Goal: Information Seeking & Learning: Learn about a topic

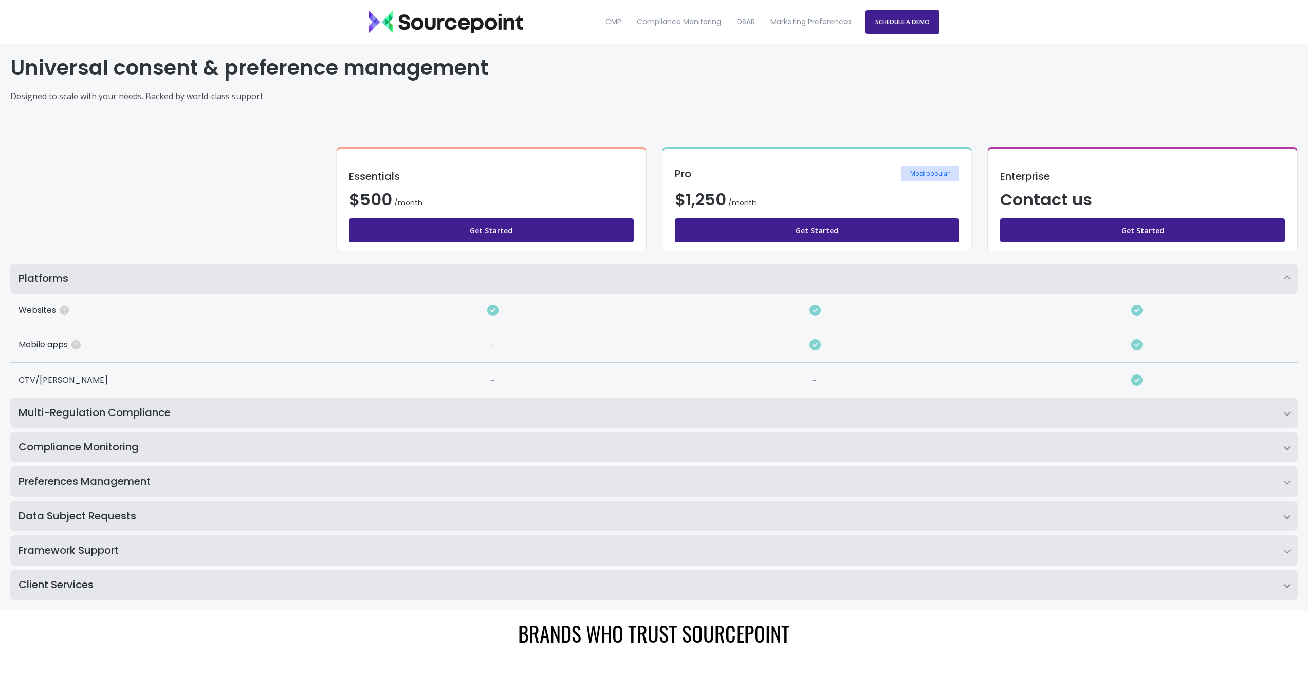
click at [109, 514] on h2 "Data Subject Requests" at bounding box center [653, 516] width 1287 height 30
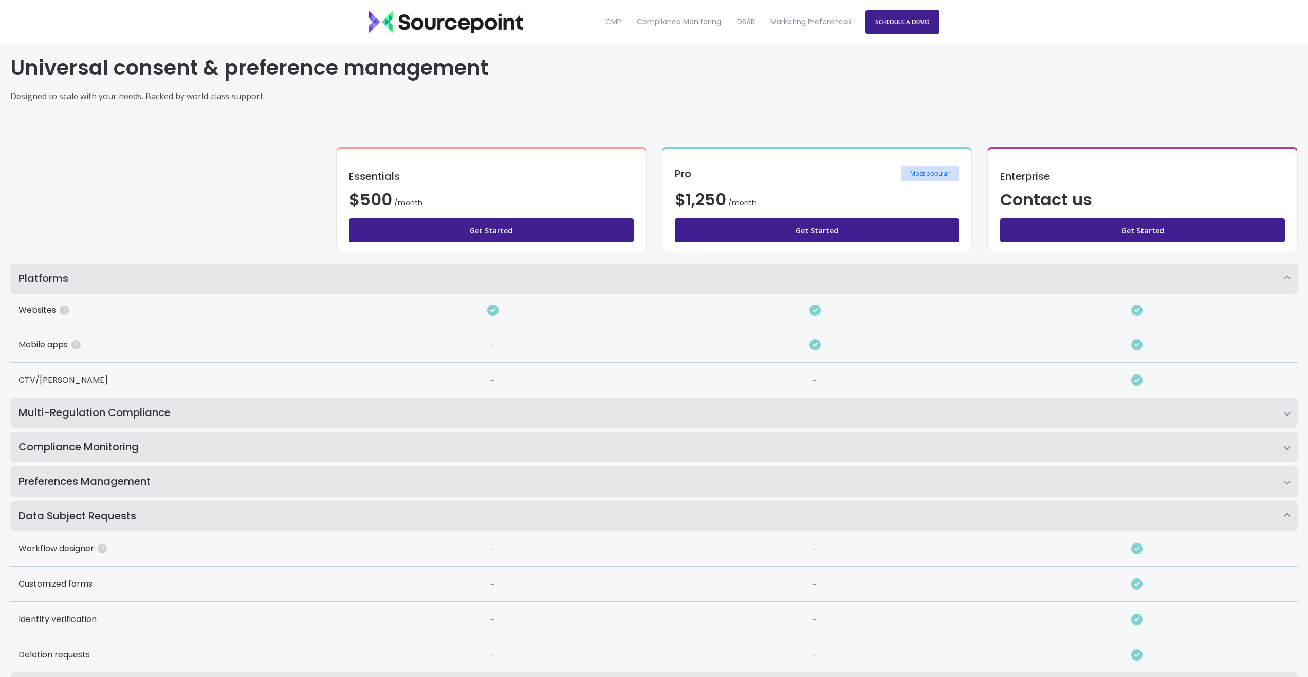
click at [142, 419] on h2 "Multi-Regulation Compliance" at bounding box center [653, 413] width 1287 height 30
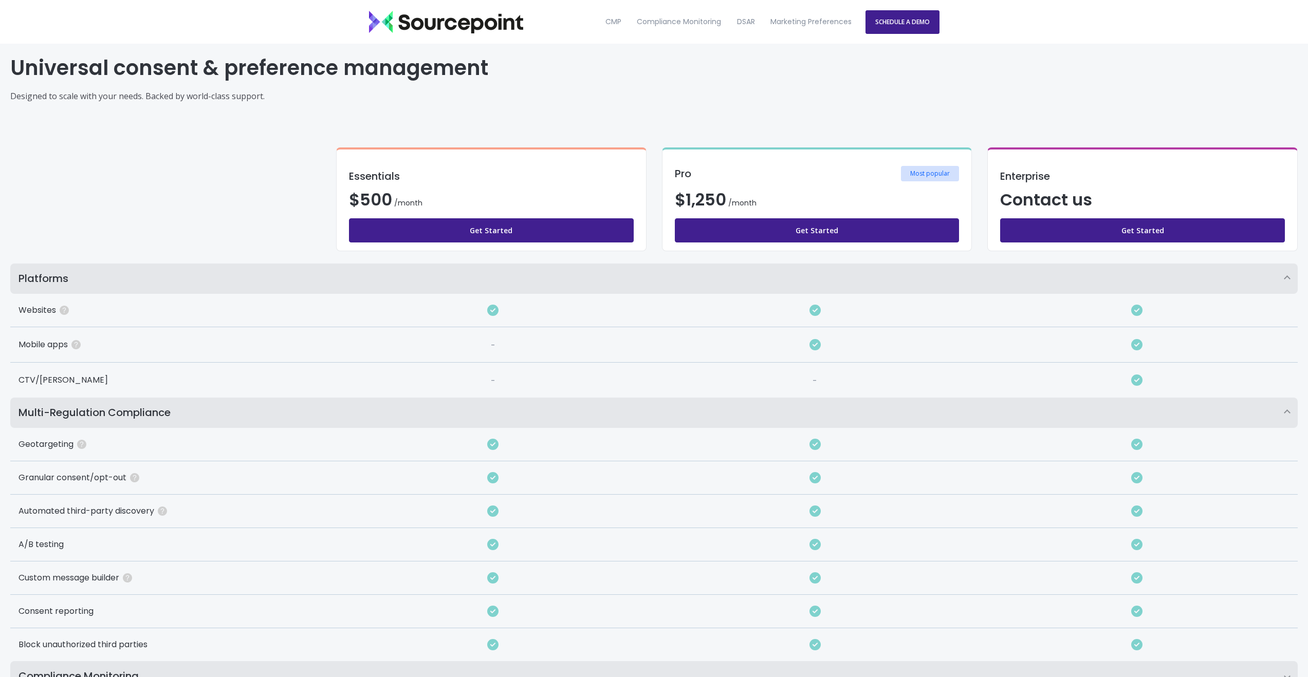
scroll to position [329, 0]
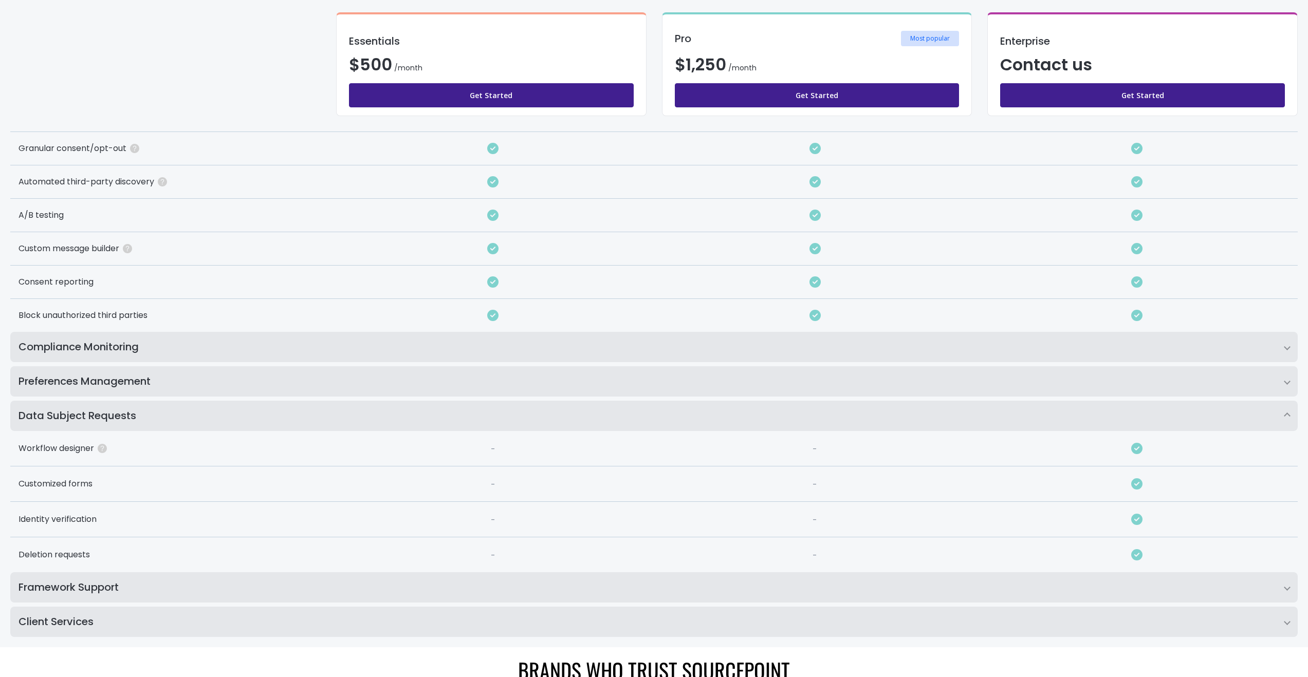
click at [135, 347] on h2 "Compliance Monitoring" at bounding box center [653, 347] width 1287 height 30
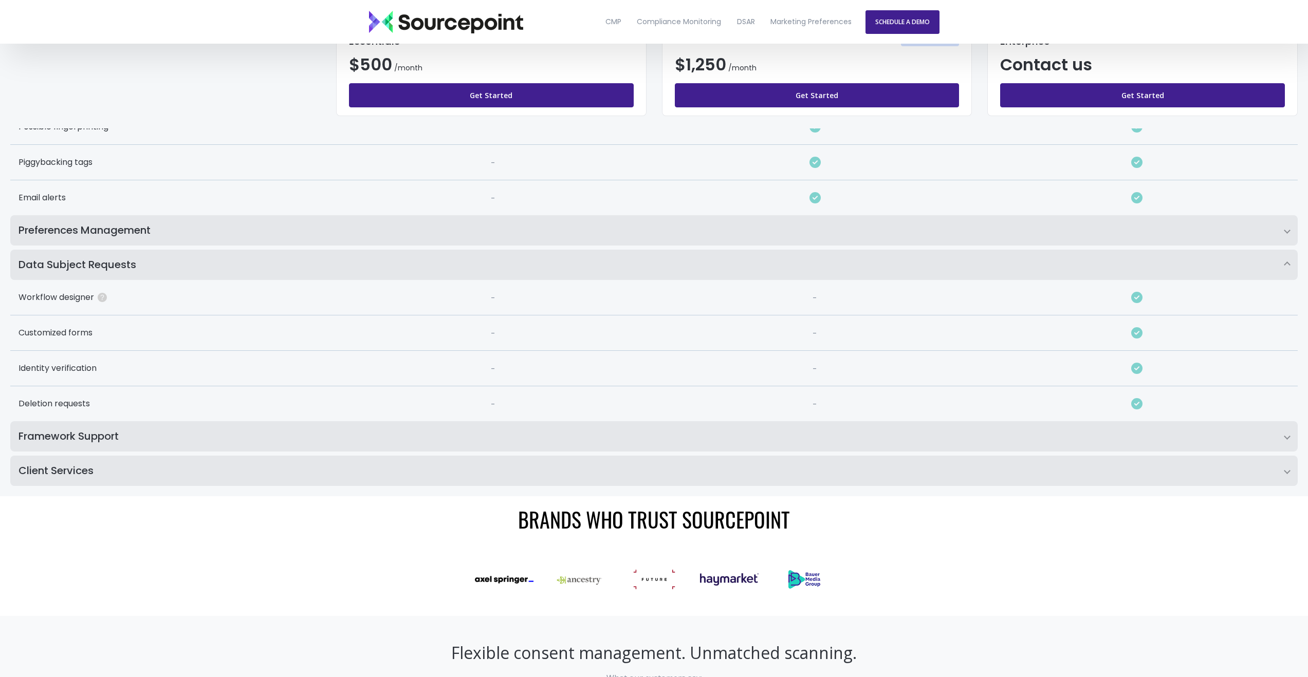
scroll to position [571, 0]
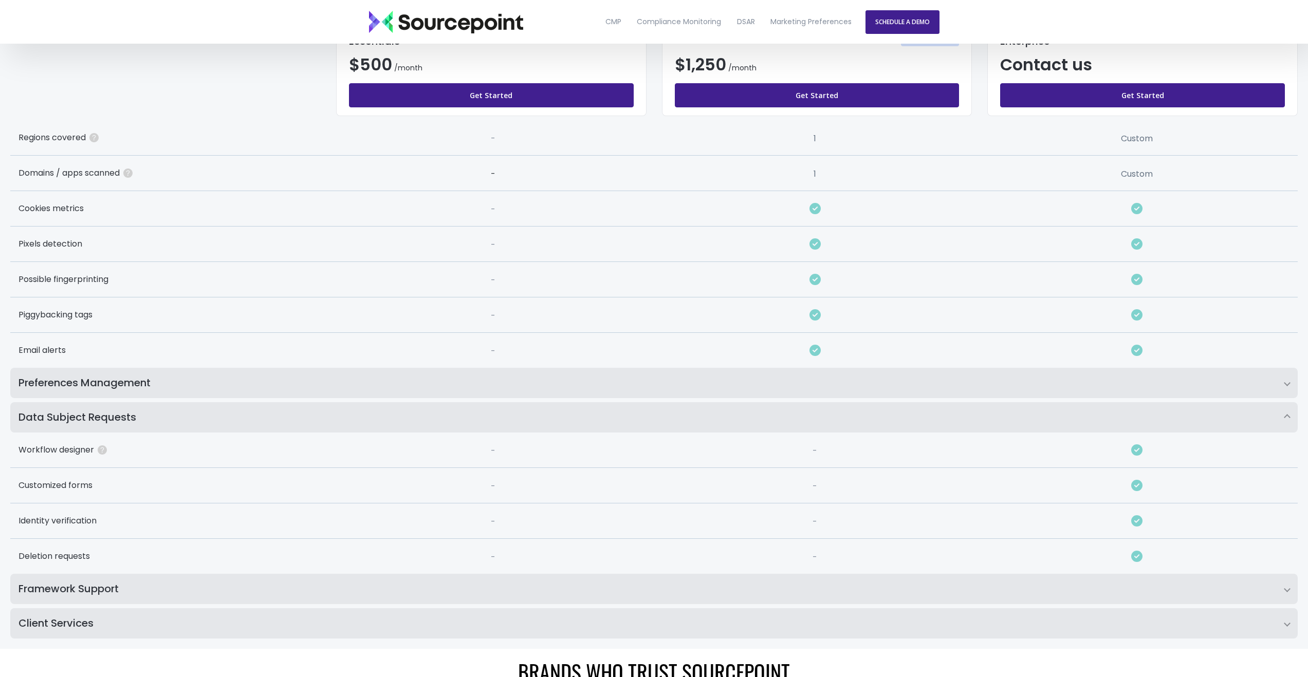
click at [131, 381] on h2 "Preferences Management" at bounding box center [653, 383] width 1287 height 30
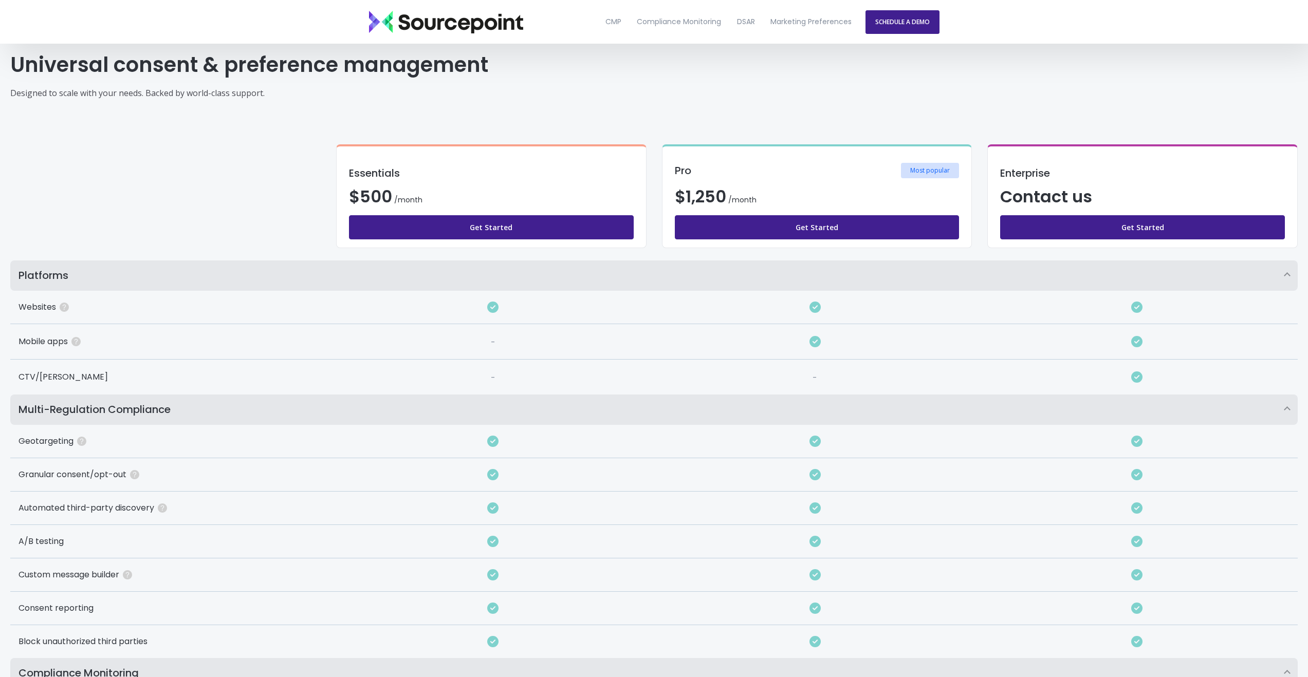
scroll to position [0, 0]
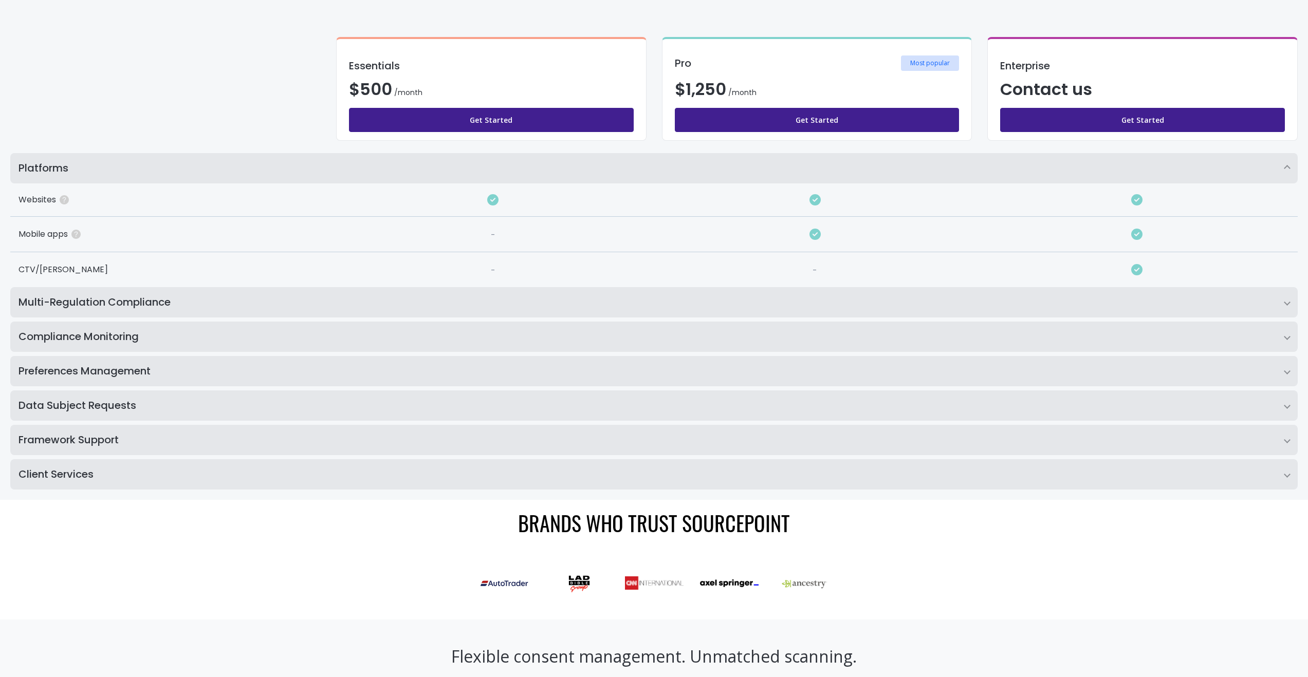
scroll to position [111, 0]
click at [263, 398] on h2 "Data Subject Requests" at bounding box center [653, 405] width 1287 height 30
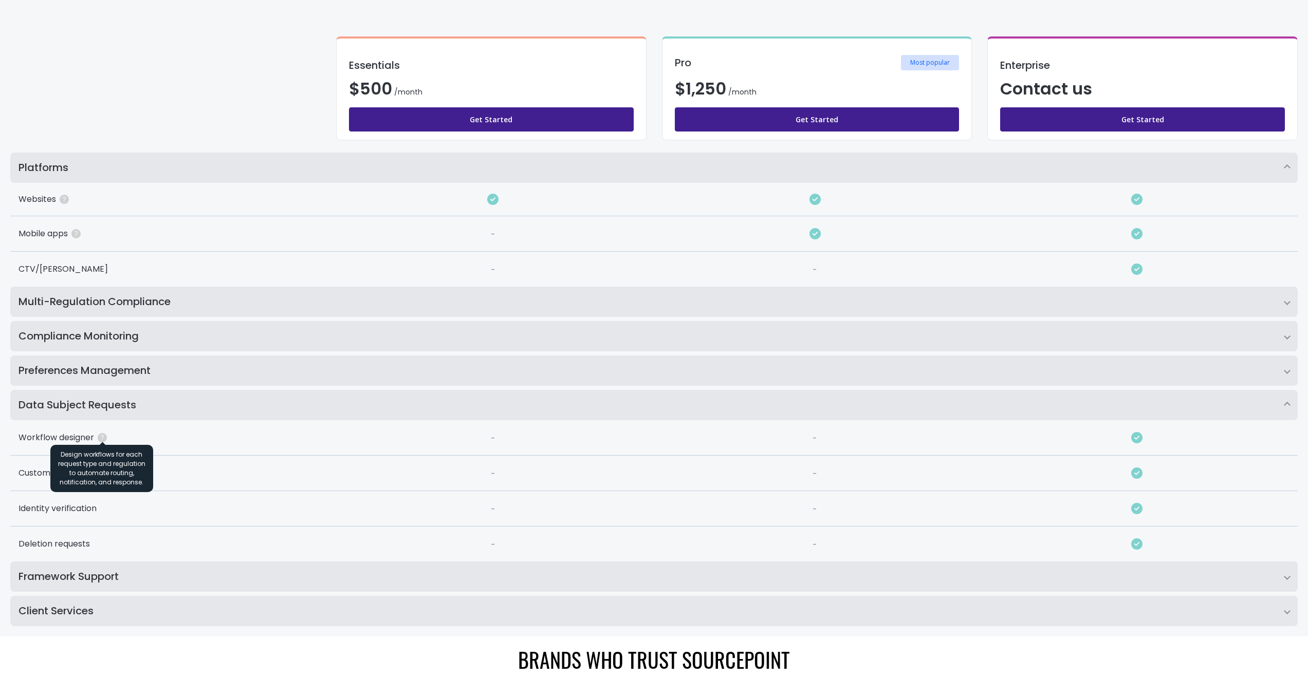
click at [106, 438] on icon at bounding box center [102, 437] width 9 height 9
